Goal: Transaction & Acquisition: Download file/media

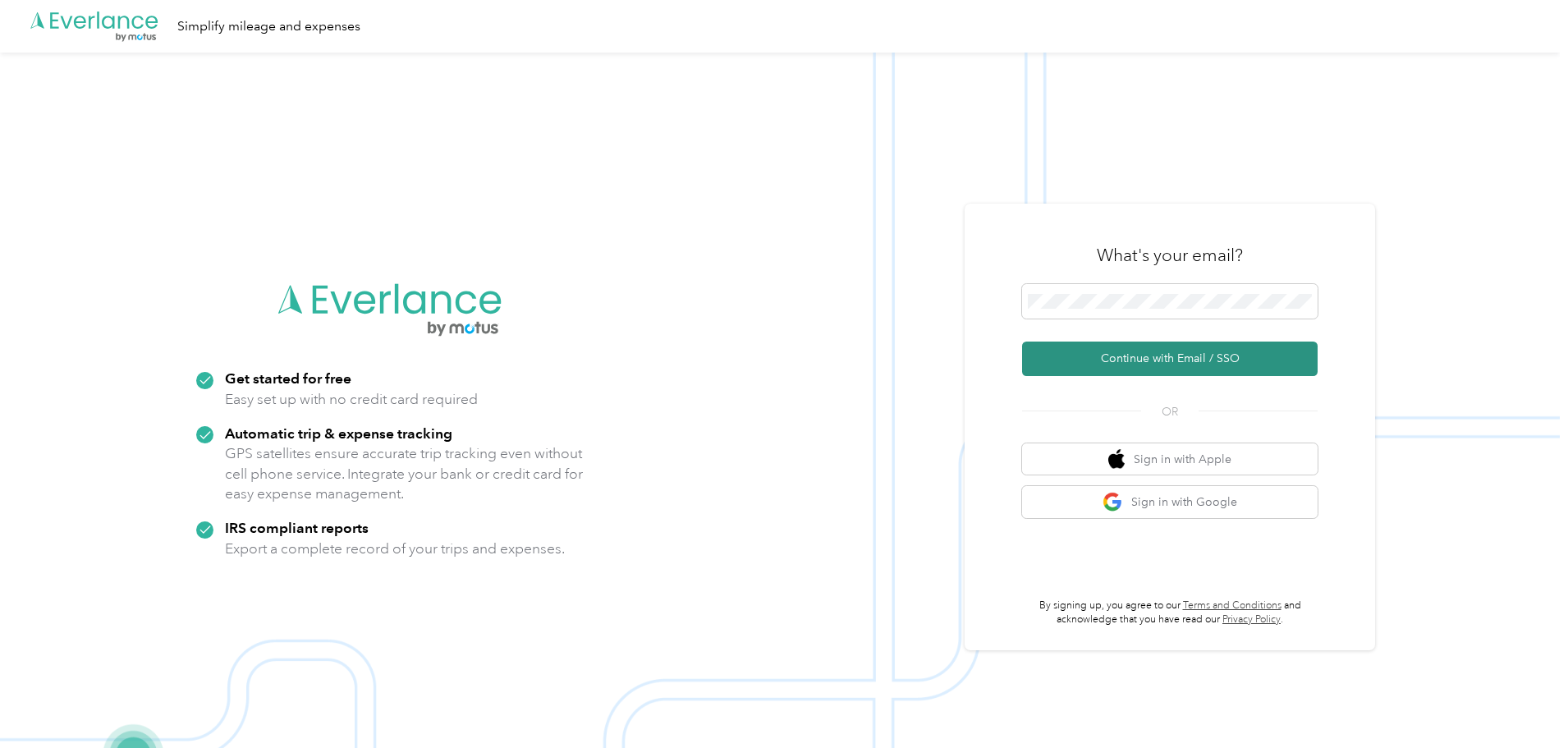
click at [1085, 363] on button "Continue with Email / SSO" at bounding box center [1170, 359] width 296 height 35
click at [1154, 351] on button "Continue with Email / SSO" at bounding box center [1170, 359] width 296 height 35
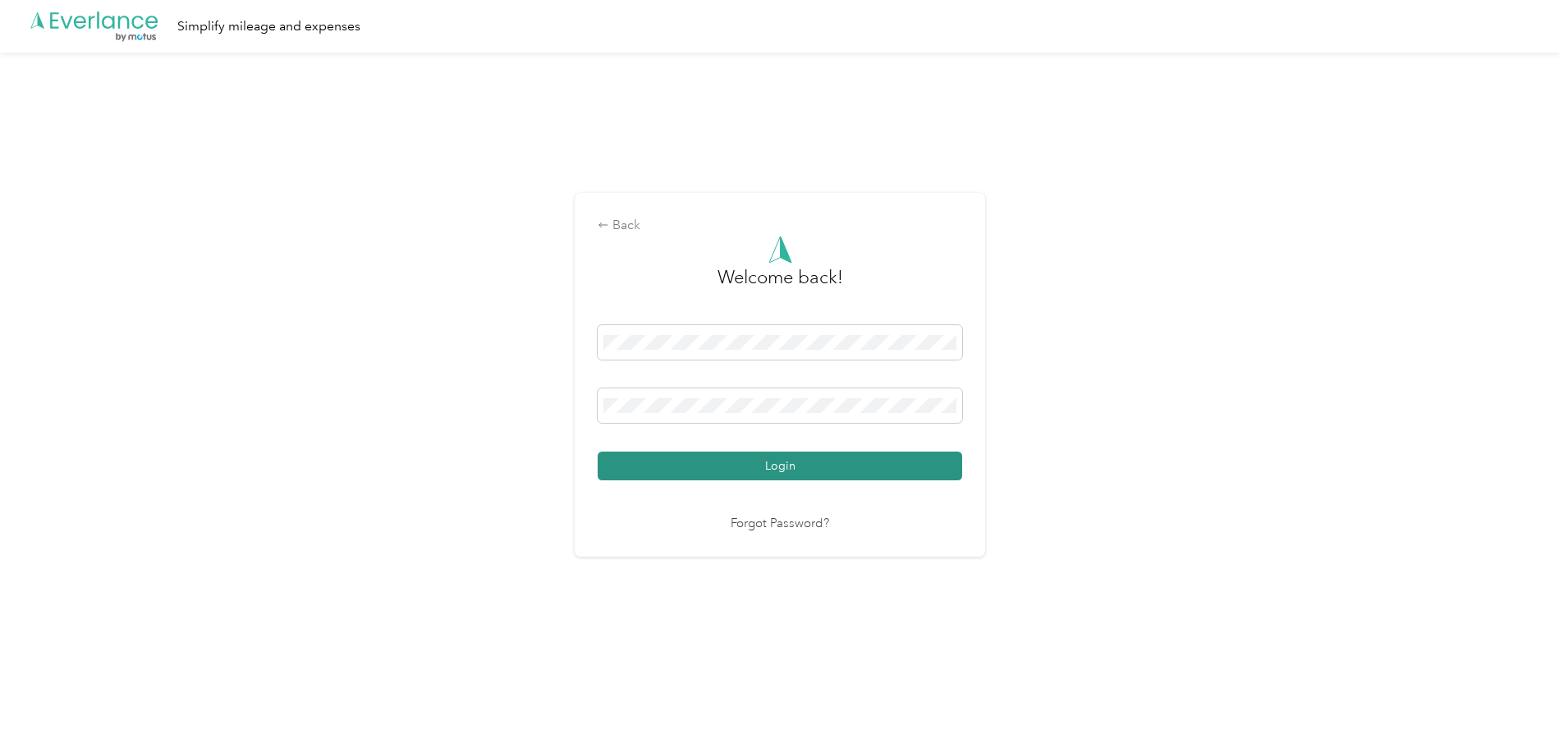
click at [714, 466] on button "Login" at bounding box center [780, 466] width 365 height 28
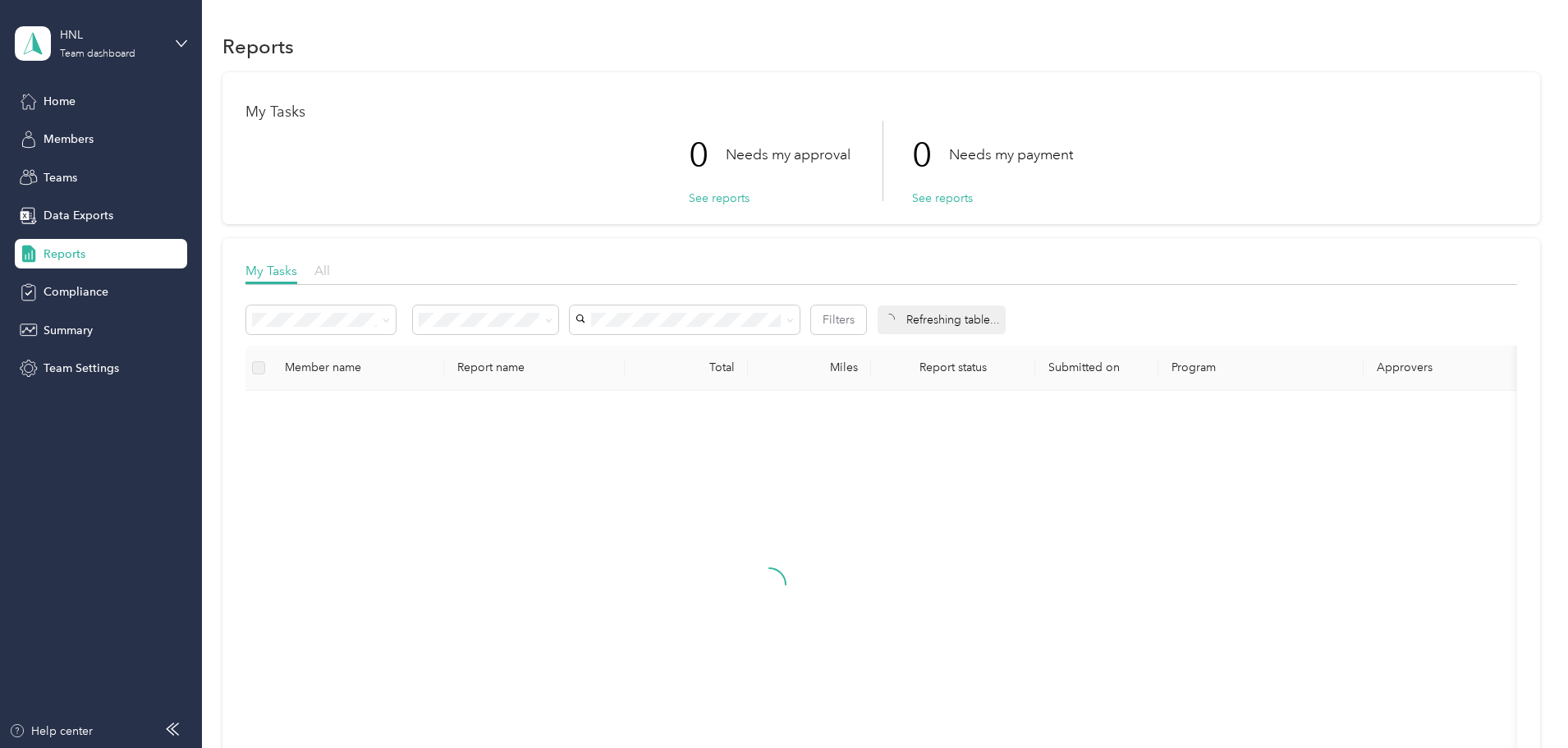
click at [330, 274] on span "All" at bounding box center [322, 271] width 16 height 16
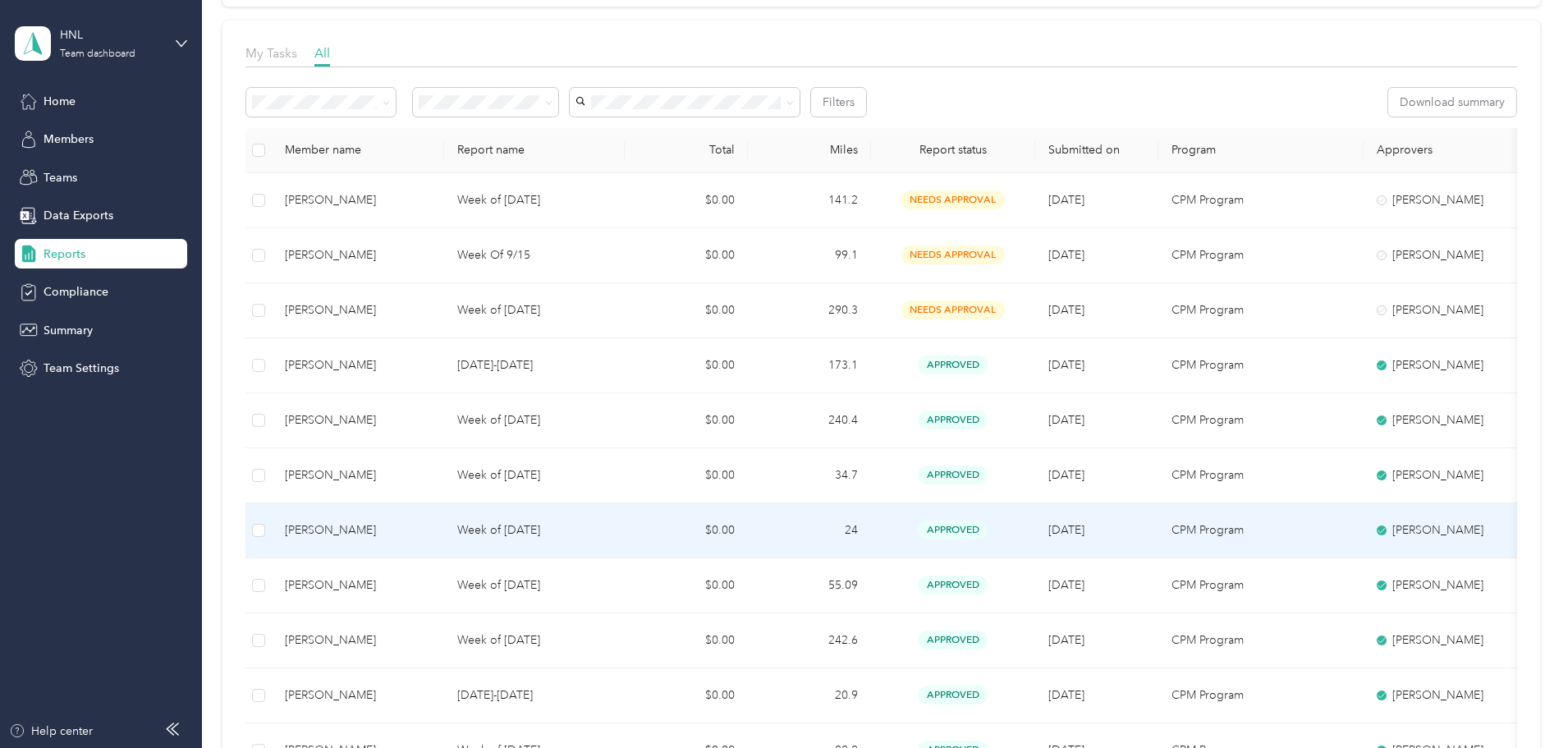
scroll to position [246, 0]
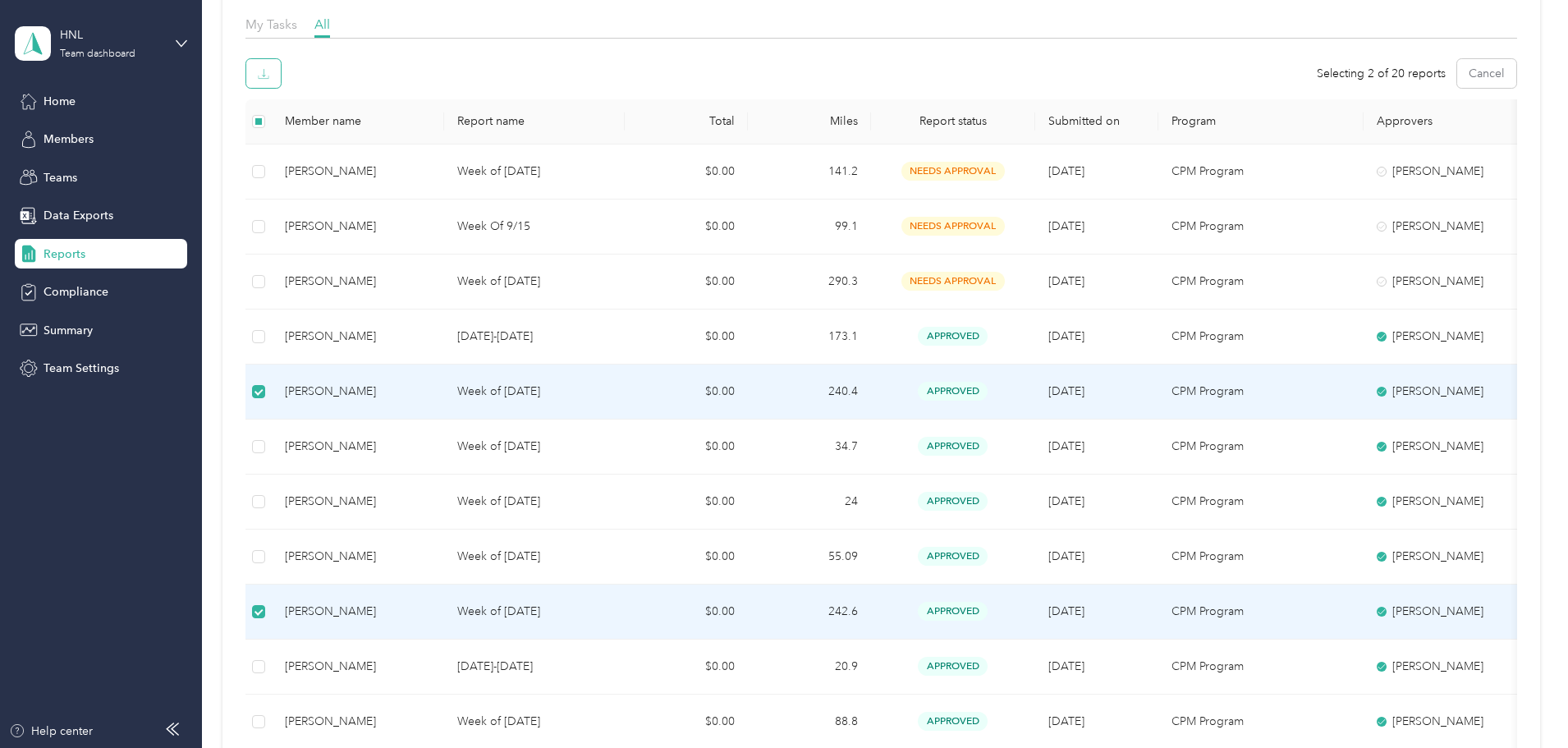
click at [281, 81] on button "button" at bounding box center [263, 73] width 35 height 28
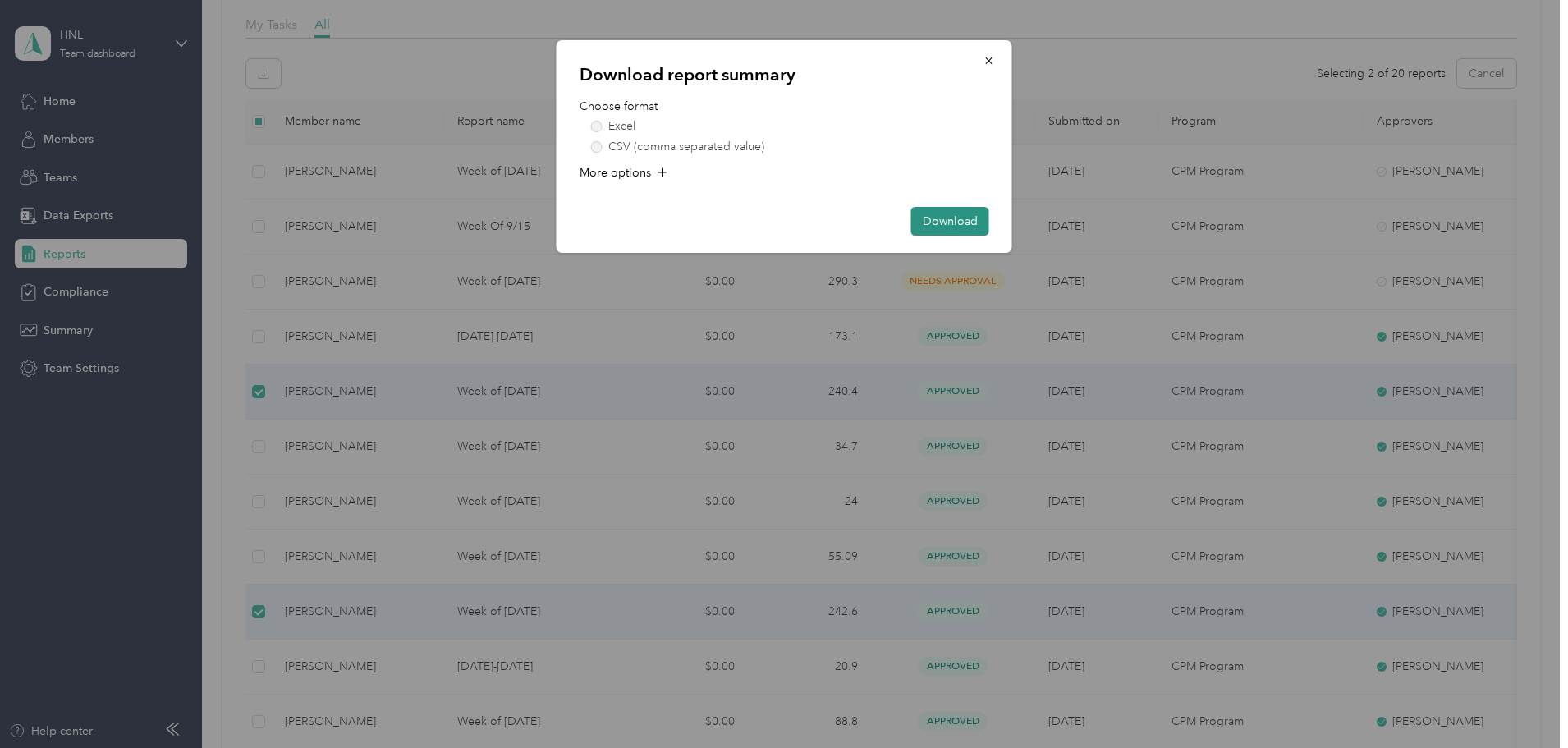
click at [964, 227] on button "Download" at bounding box center [950, 221] width 78 height 28
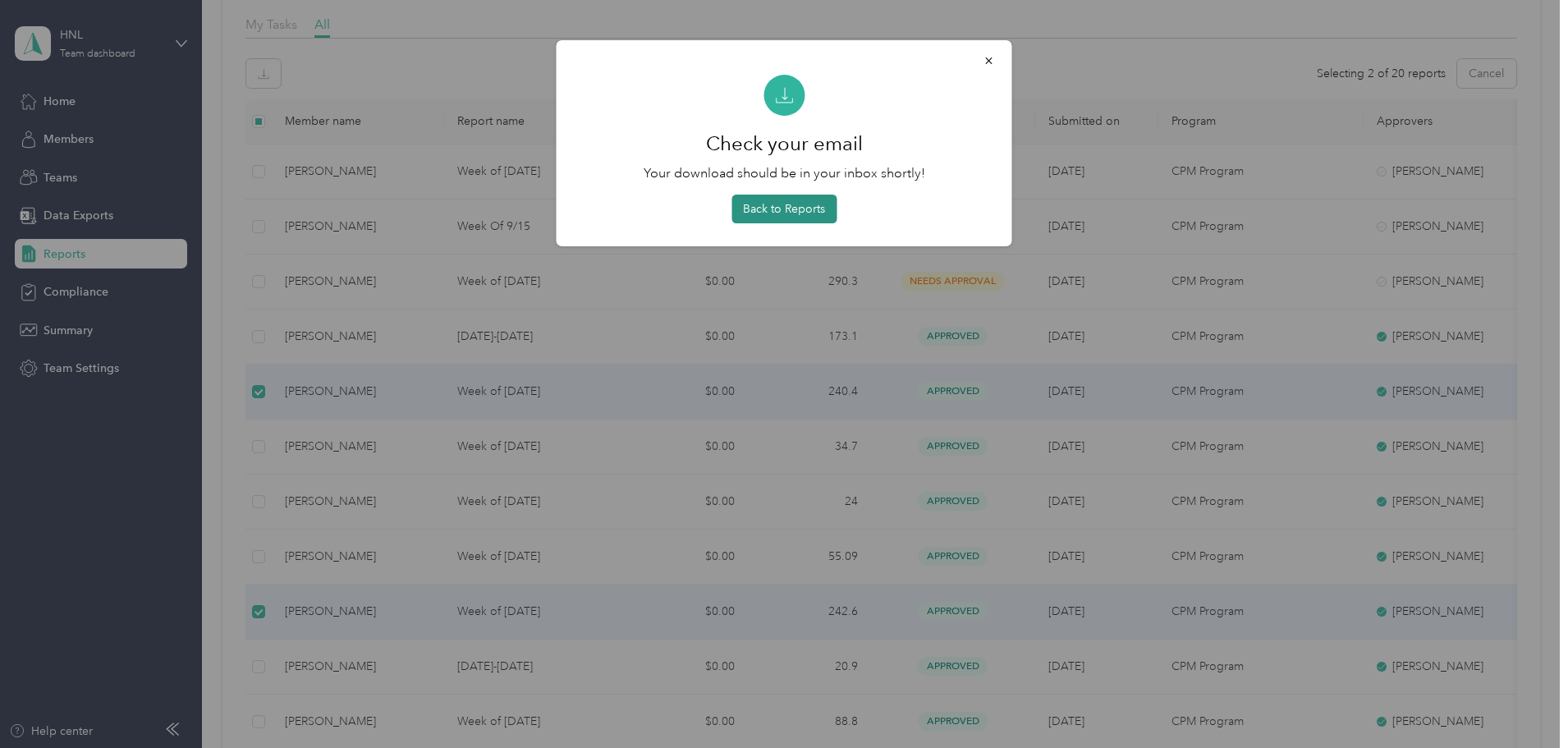
click at [794, 212] on button "Back to Reports" at bounding box center [784, 209] width 105 height 28
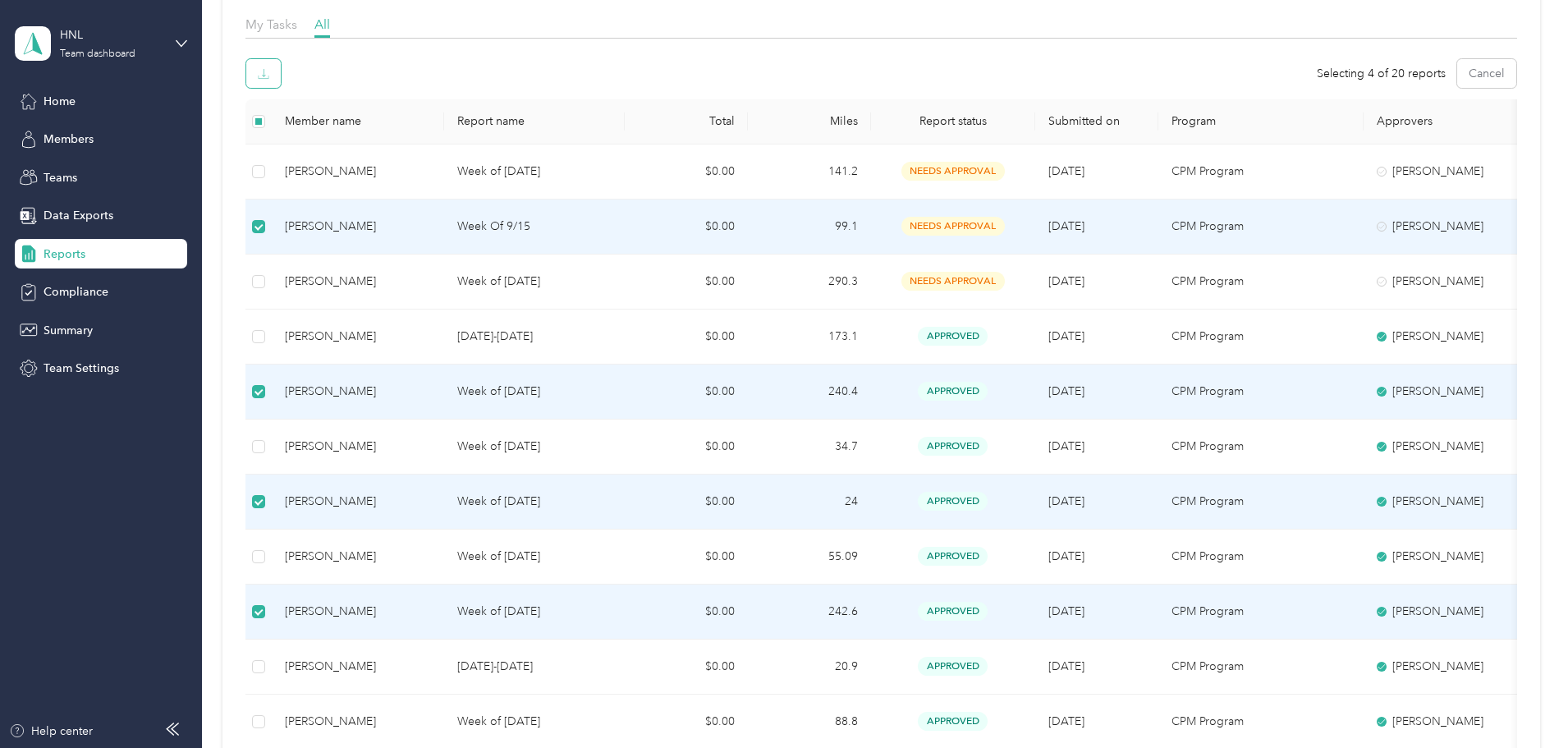
click at [269, 73] on icon "button" at bounding box center [263, 73] width 12 height 12
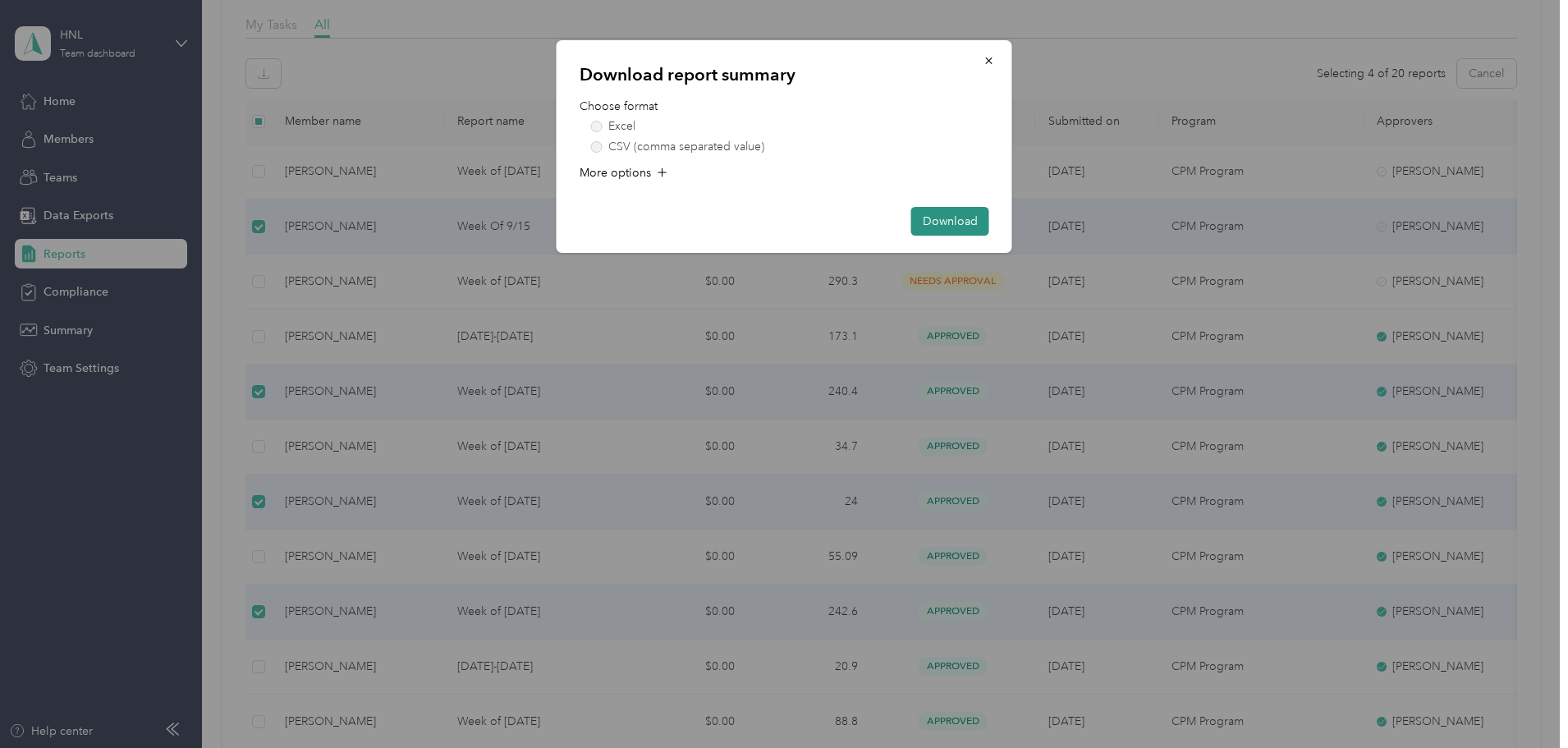
click at [952, 216] on button "Download" at bounding box center [950, 221] width 78 height 28
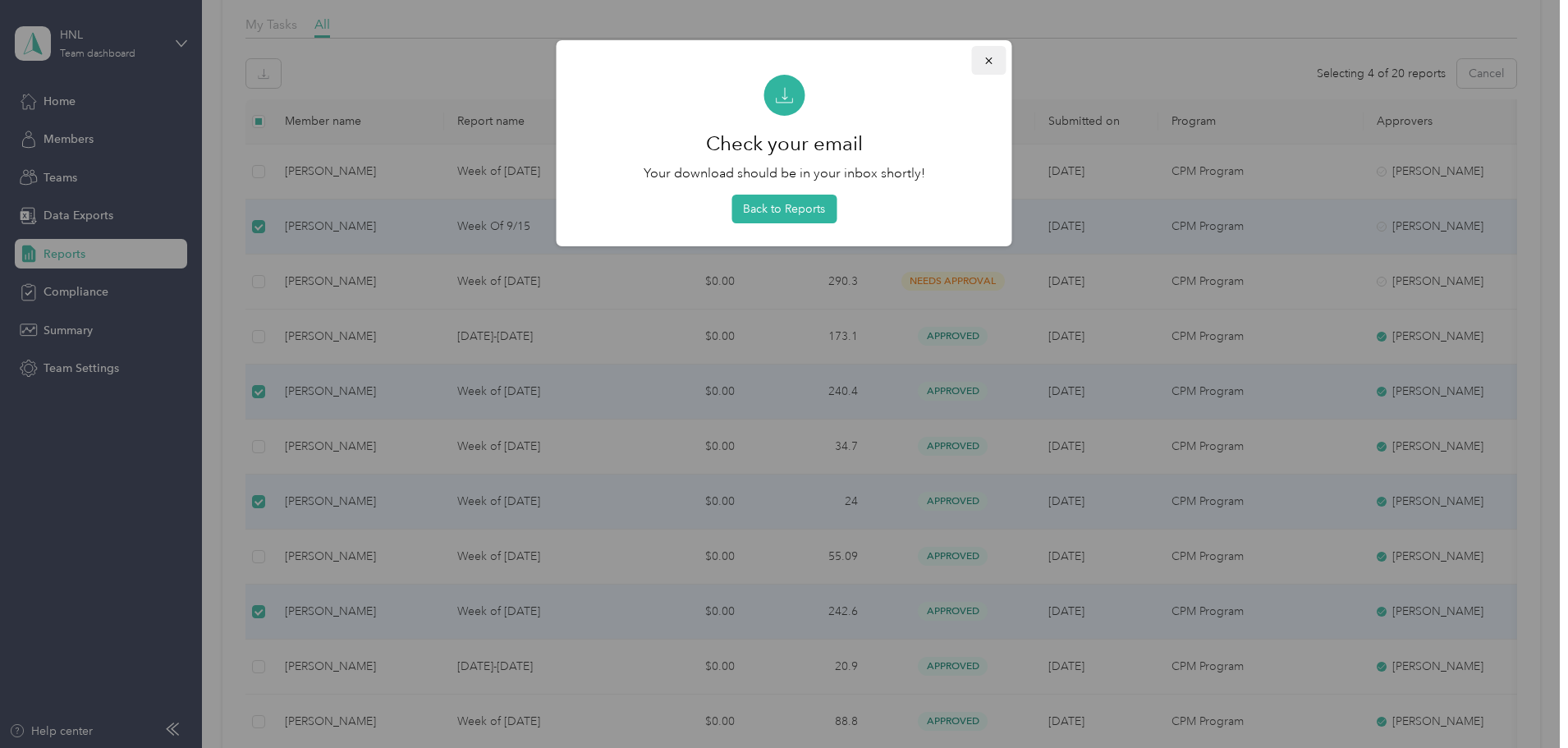
click at [985, 60] on icon "button" at bounding box center [989, 60] width 12 height 12
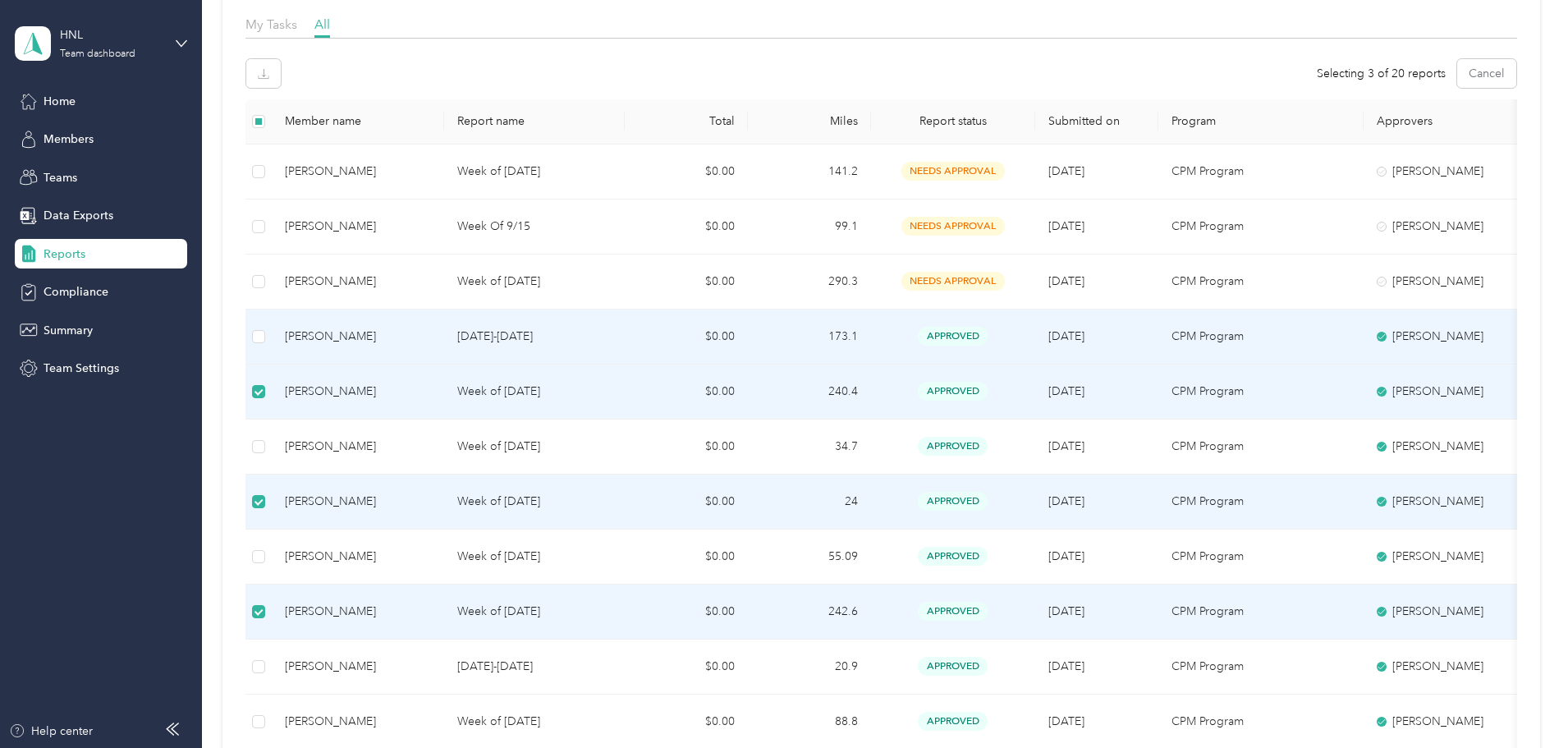
click at [272, 341] on td at bounding box center [259, 337] width 27 height 55
click at [269, 73] on icon "button" at bounding box center [263, 73] width 12 height 12
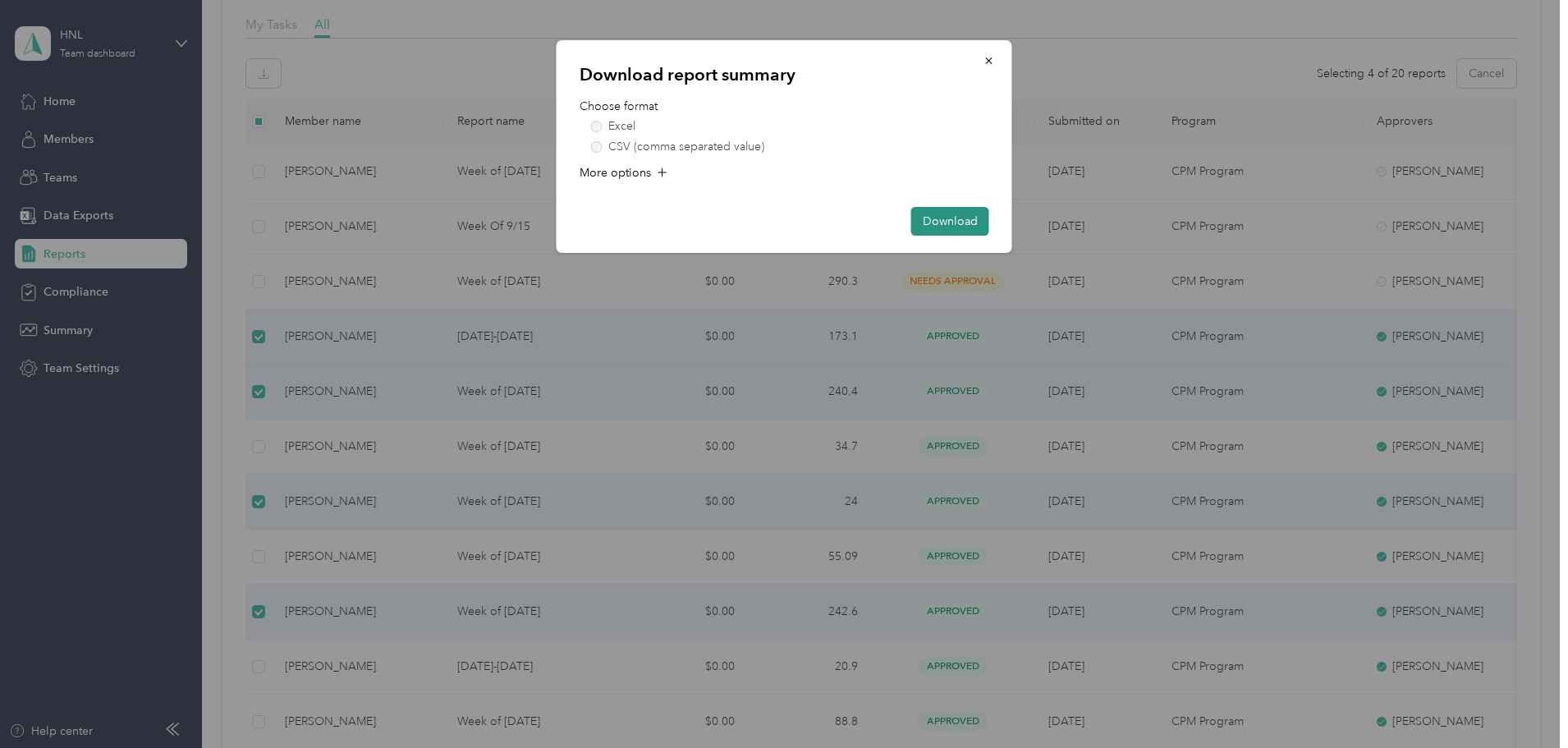
click at [965, 215] on button "Download" at bounding box center [950, 221] width 78 height 28
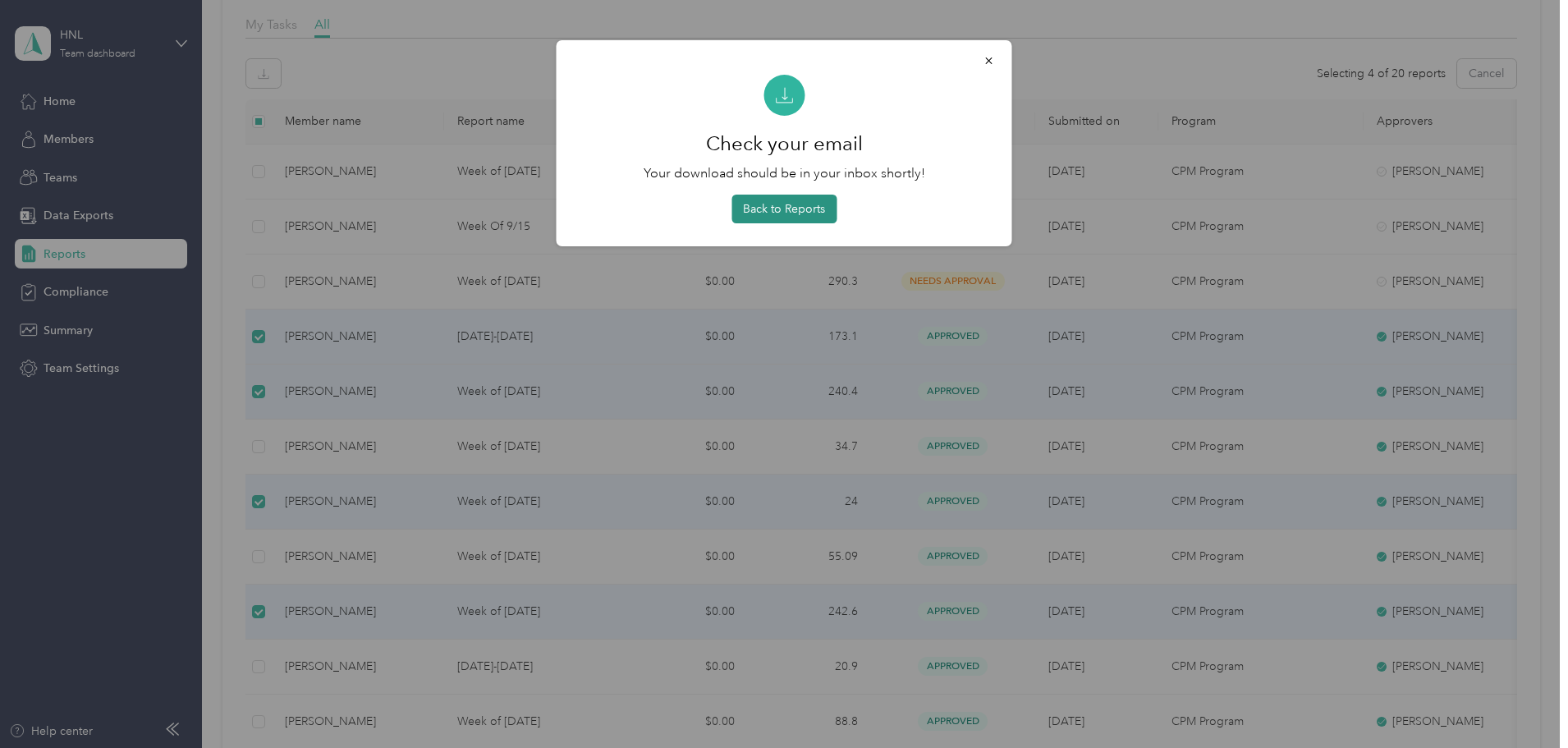
click at [807, 211] on button "Back to Reports" at bounding box center [784, 209] width 105 height 28
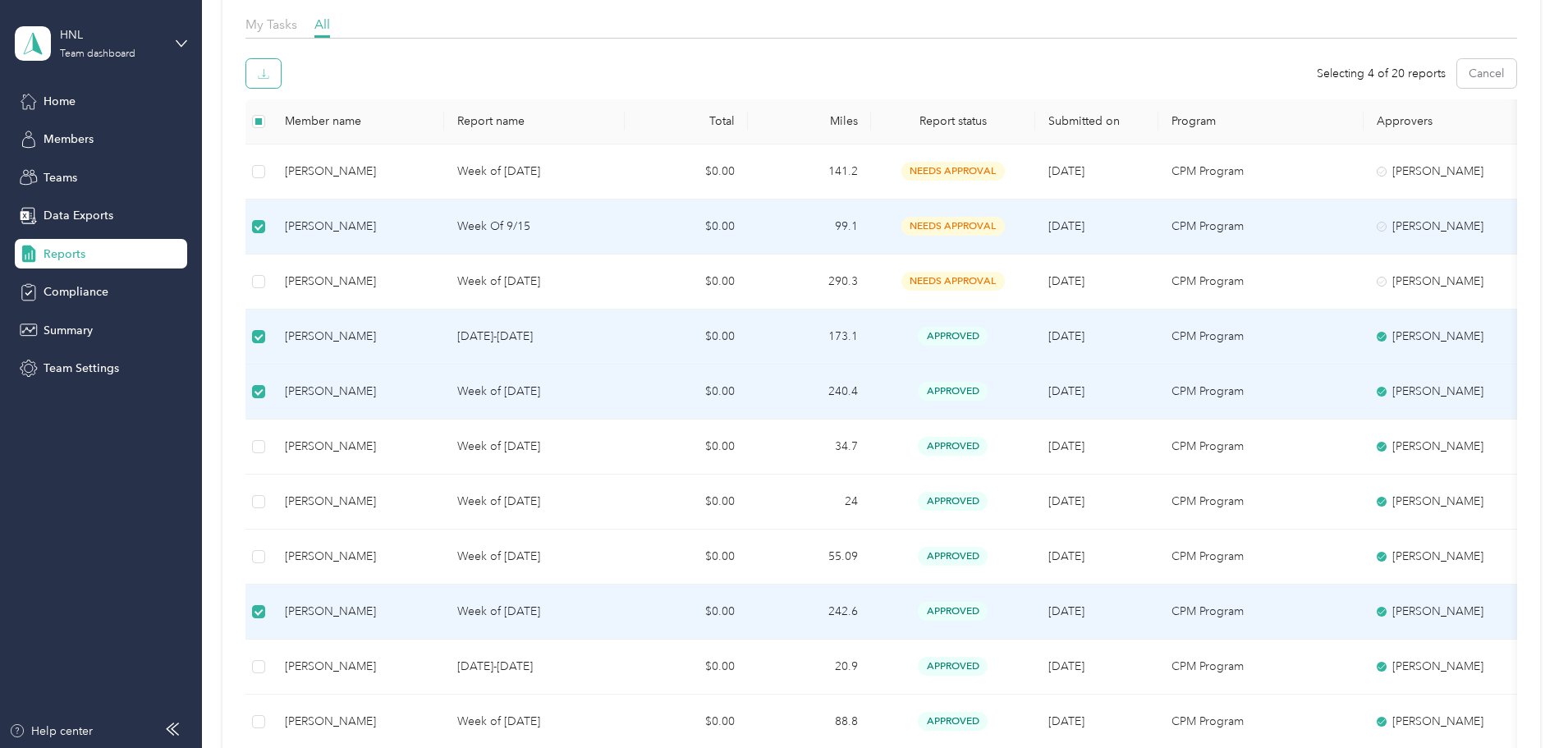
click at [269, 74] on icon "button" at bounding box center [263, 73] width 12 height 12
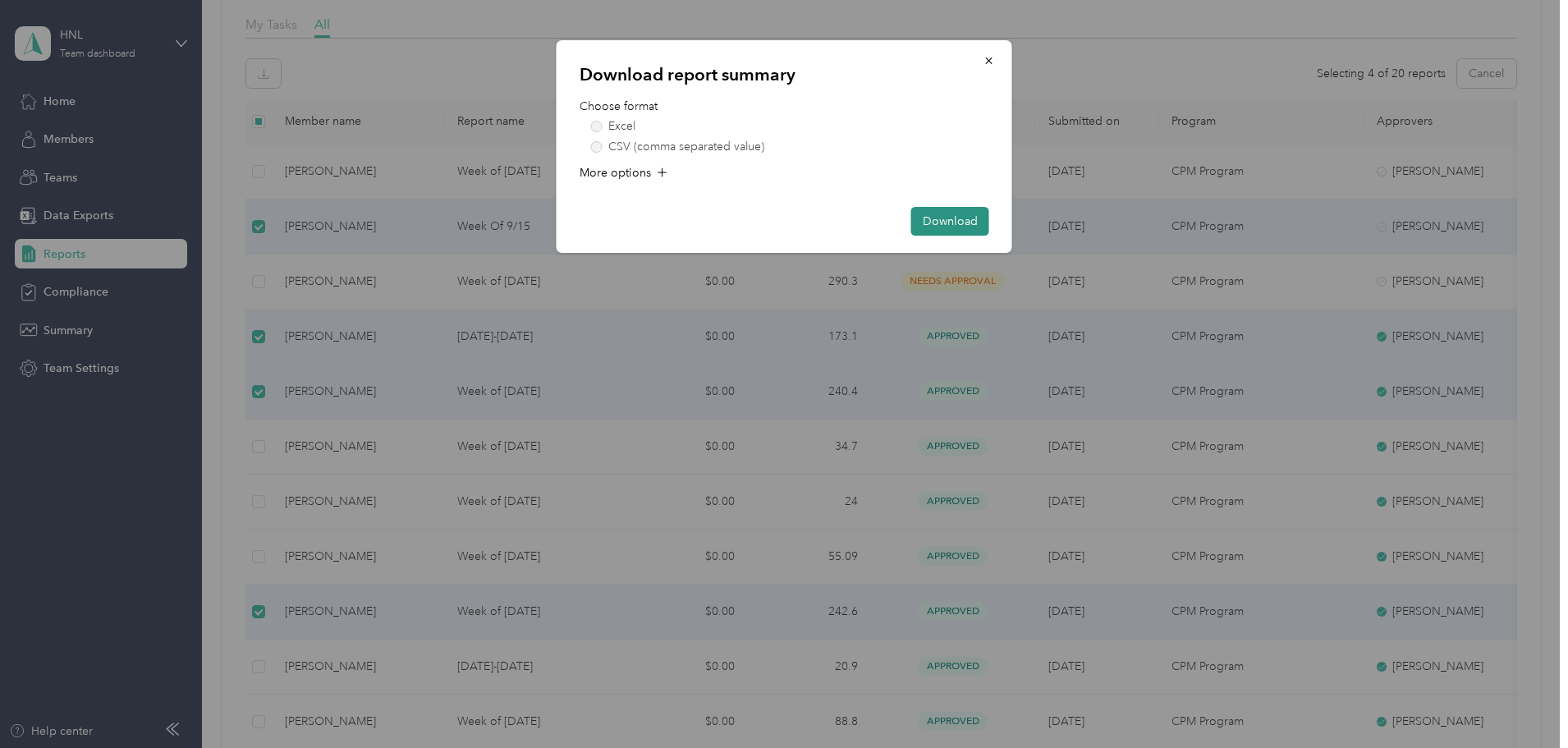
click at [954, 223] on button "Download" at bounding box center [950, 221] width 78 height 28
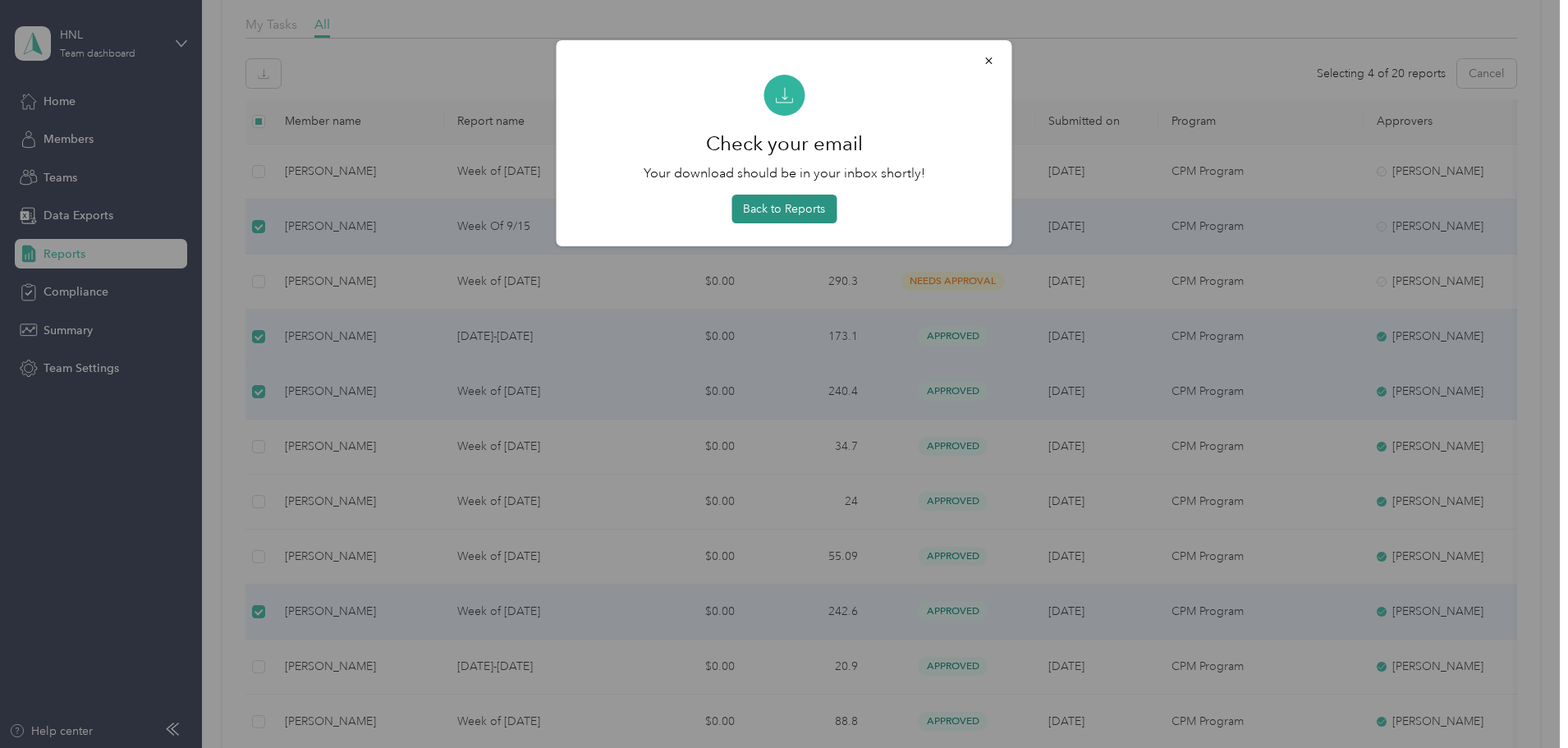
click at [787, 212] on button "Back to Reports" at bounding box center [784, 209] width 105 height 28
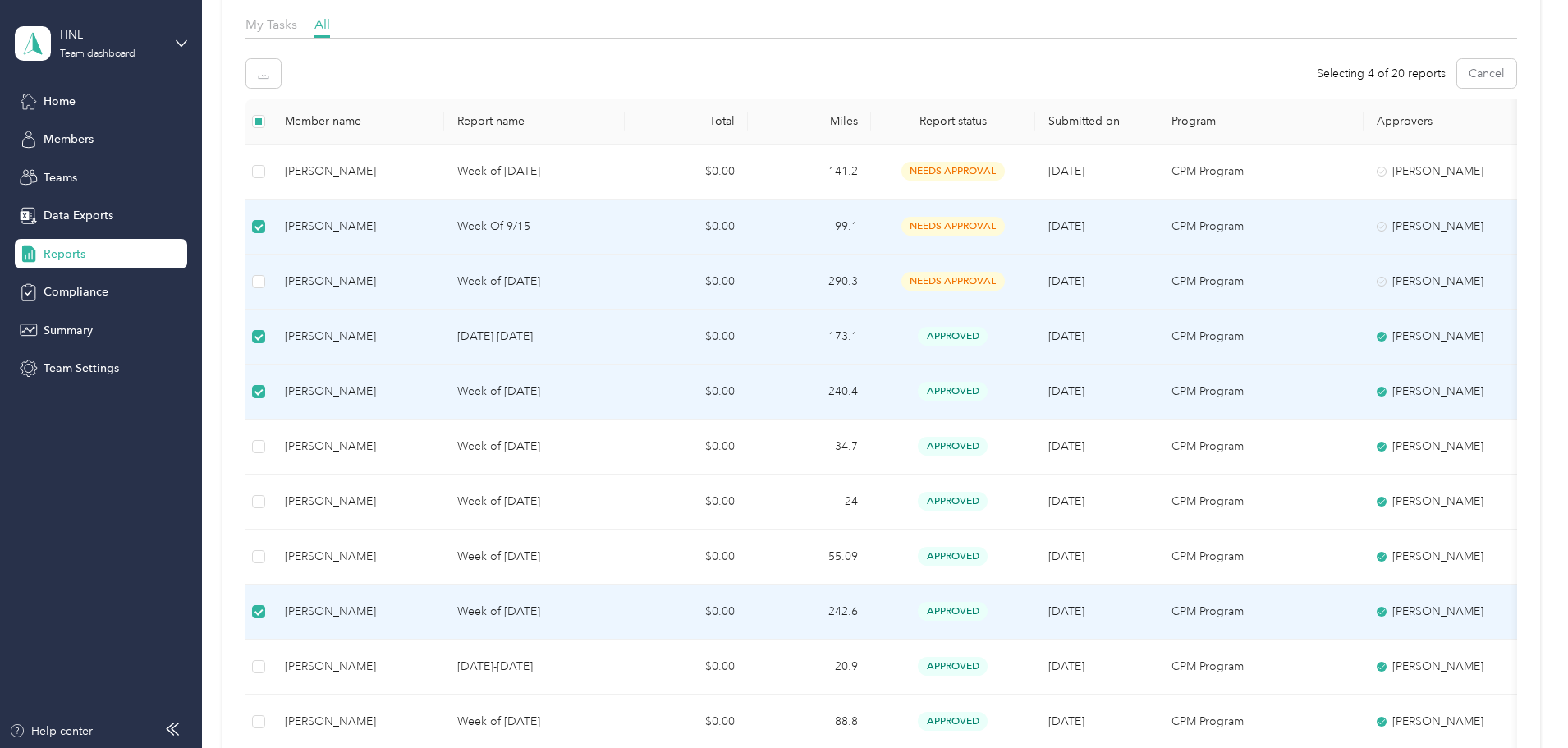
scroll to position [0, 0]
